Goal: Information Seeking & Learning: Learn about a topic

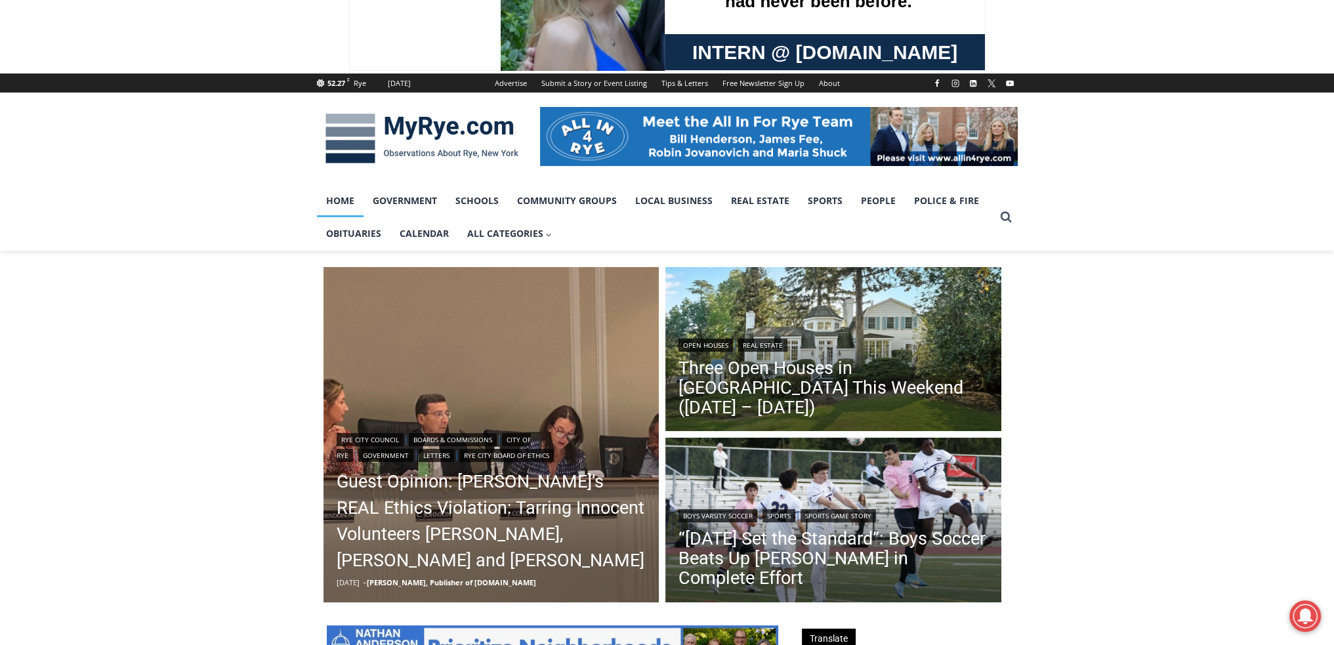
scroll to position [131, 0]
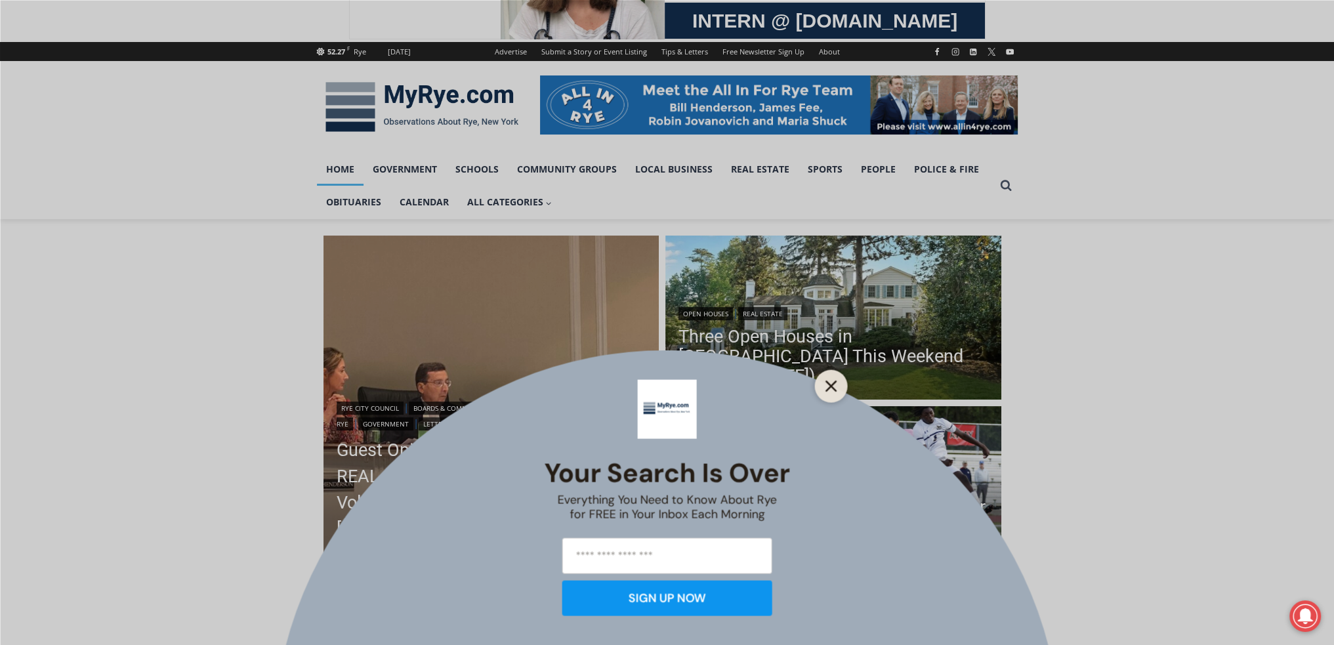
click at [836, 385] on icon "Close" at bounding box center [831, 386] width 12 height 12
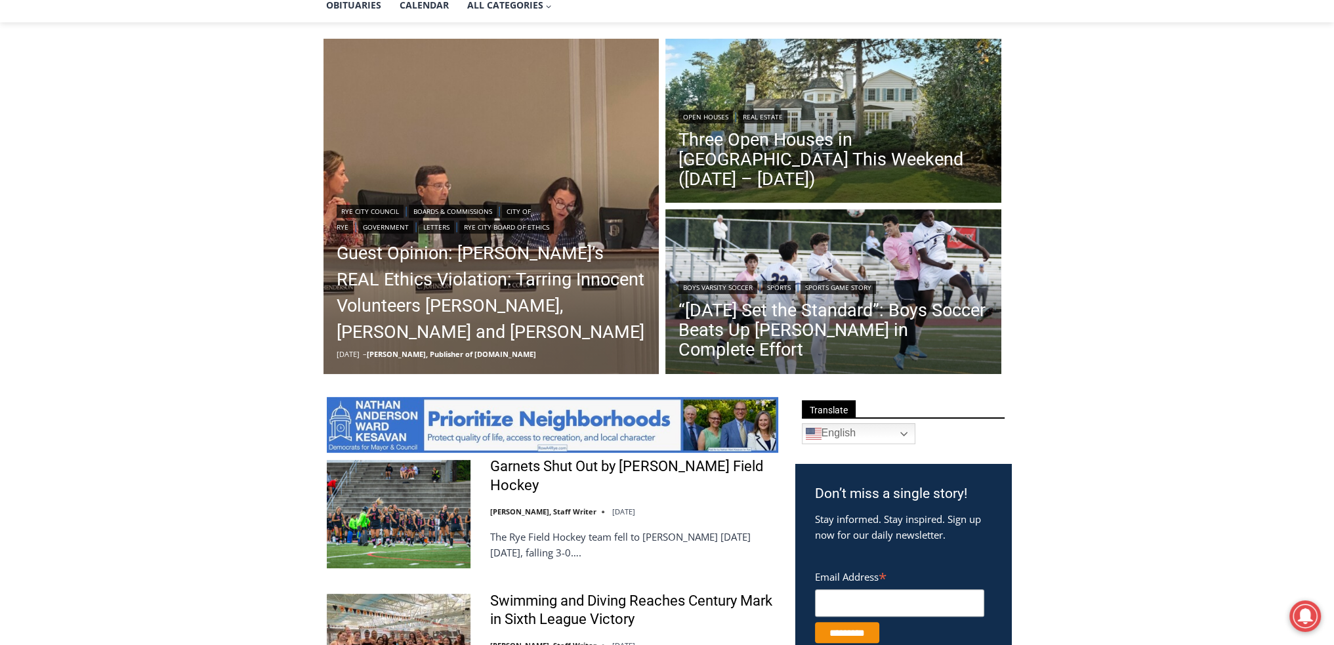
scroll to position [394, 0]
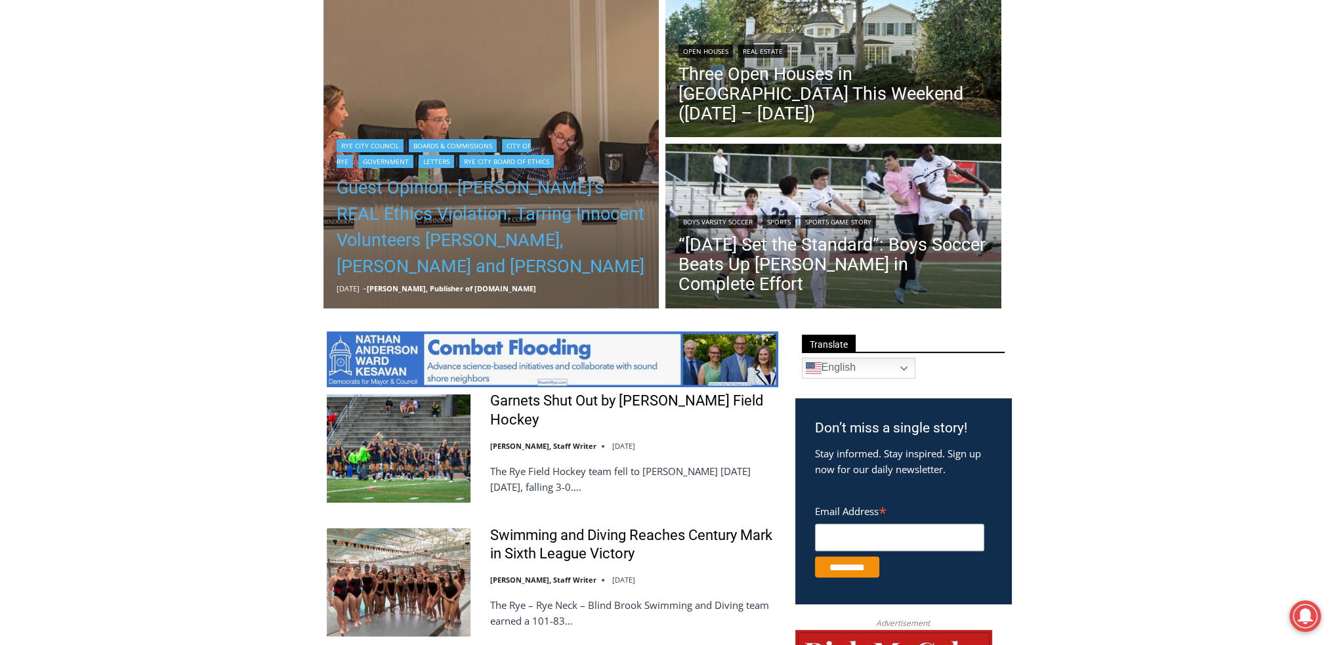
click at [436, 216] on link "Guest Opinion: [PERSON_NAME]’s REAL Ethics Violation: Tarring Innocent Voluntee…" at bounding box center [492, 226] width 310 height 105
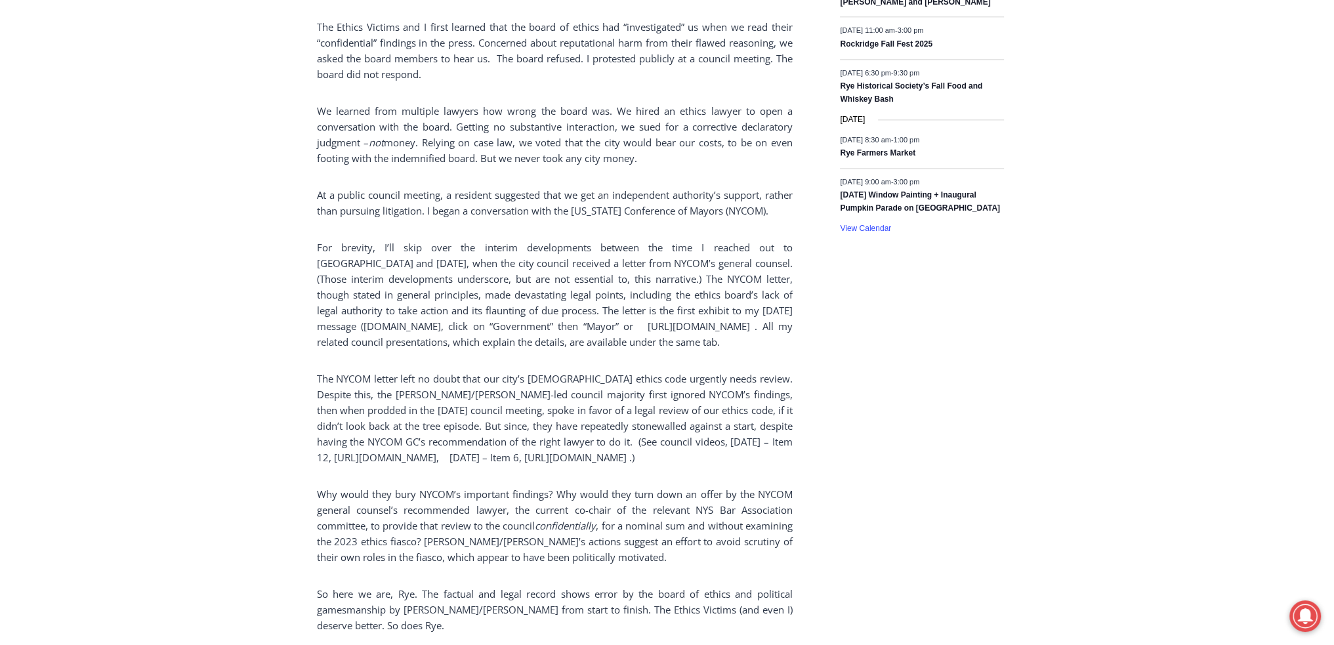
scroll to position [2558, 0]
